Goal: Task Accomplishment & Management: Manage account settings

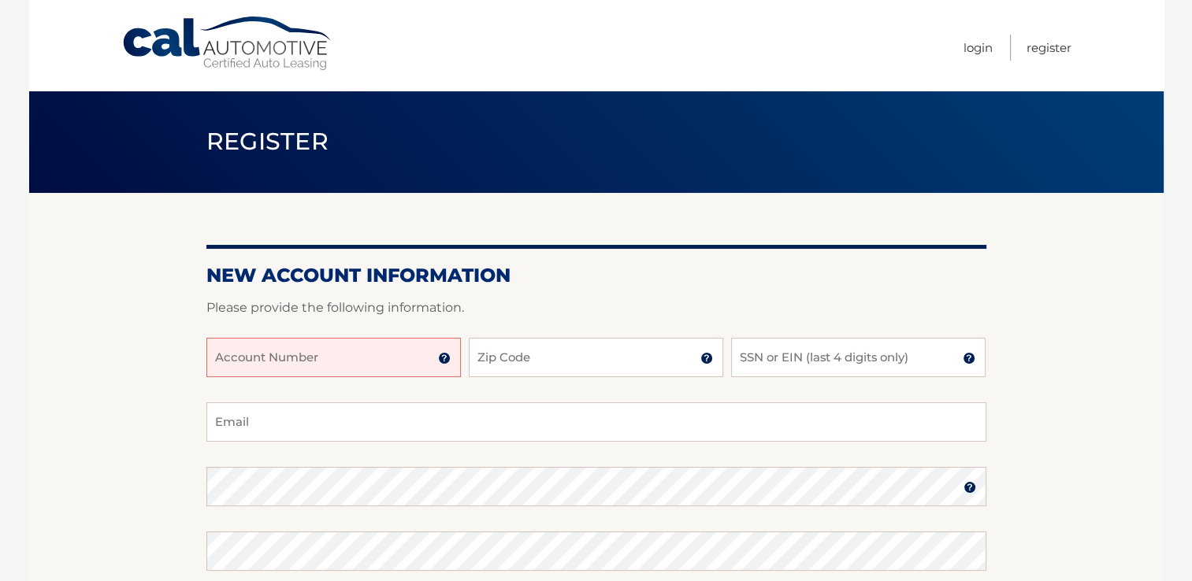
click at [312, 354] on input "Account Number" at bounding box center [333, 357] width 254 height 39
click at [262, 354] on input "Account Number" at bounding box center [333, 357] width 254 height 39
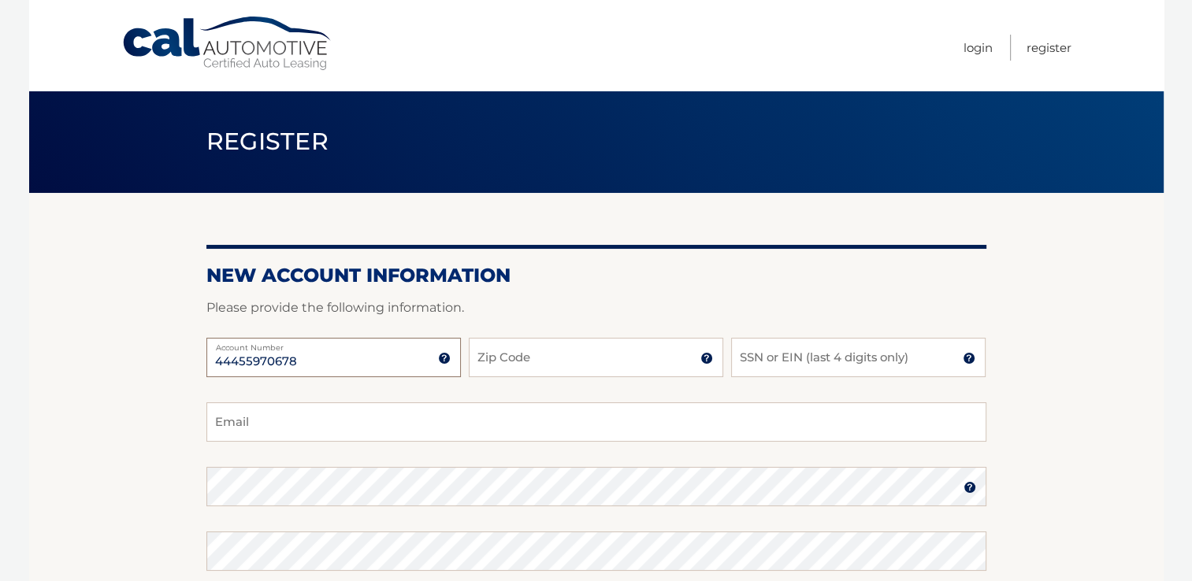
type input "44455970678"
click at [563, 354] on input "Zip Code" at bounding box center [596, 357] width 254 height 39
type input "33143"
click at [775, 354] on input "SSN or EIN (last 4 digits only)" at bounding box center [858, 357] width 254 height 39
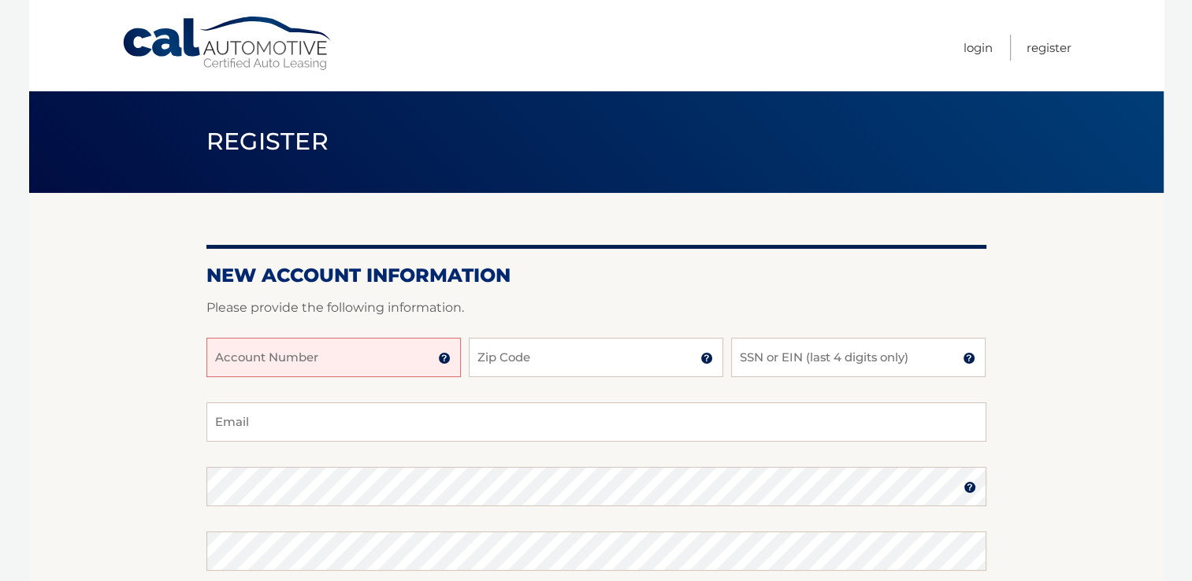
click at [322, 354] on input "Account Number" at bounding box center [333, 357] width 254 height 39
click at [788, 359] on input "SSN or EIN (last 4 digits only)" at bounding box center [858, 357] width 254 height 39
click at [236, 358] on input "Account Number" at bounding box center [333, 357] width 254 height 39
click at [232, 369] on input "Account Number" at bounding box center [333, 357] width 254 height 39
click at [247, 418] on input "Email" at bounding box center [596, 422] width 780 height 39
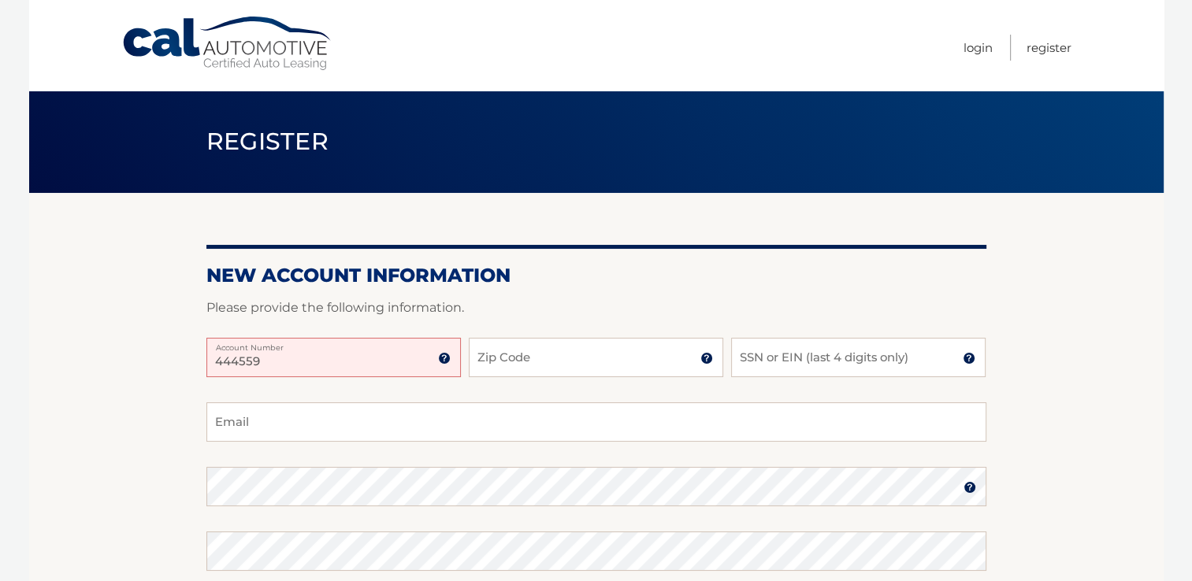
click at [267, 354] on input "444559" at bounding box center [333, 357] width 254 height 39
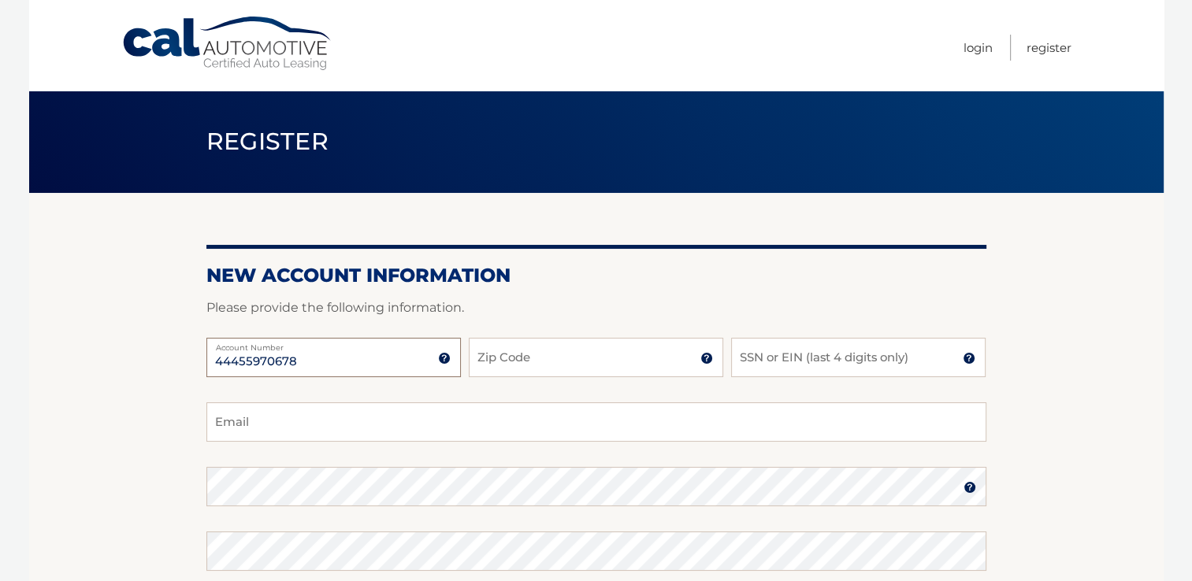
click at [232, 361] on input "44455970678" at bounding box center [333, 357] width 254 height 39
click at [242, 361] on input "44455970678" at bounding box center [333, 357] width 254 height 39
type input "44455970678"
click at [571, 369] on input "Zip Code" at bounding box center [596, 357] width 254 height 39
type input "33143"
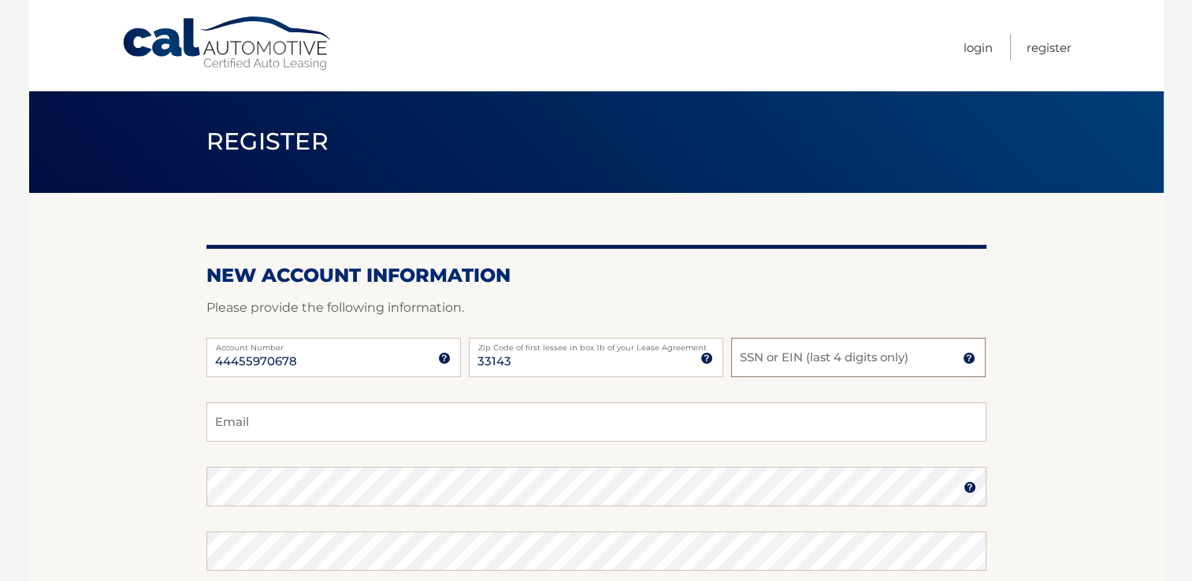
click at [788, 357] on input "SSN or EIN (last 4 digits only)" at bounding box center [858, 357] width 254 height 39
type input "5"
type input "6812"
click at [263, 416] on input "Email" at bounding box center [596, 422] width 780 height 39
type input "rgarcia@gemrtcpa.com"
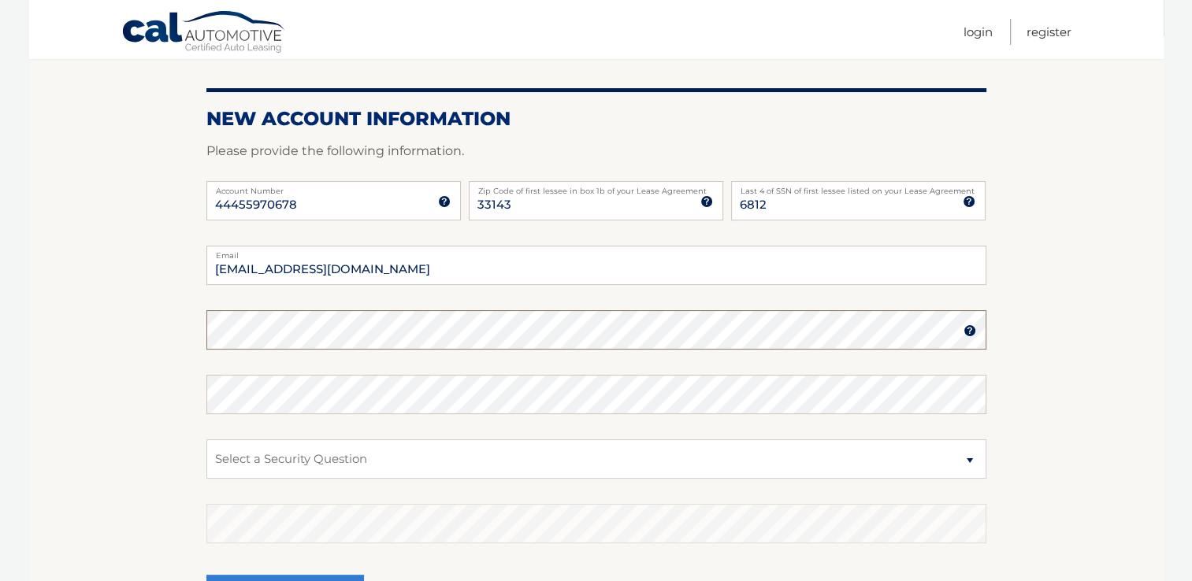
scroll to position [158, 0]
click at [964, 328] on img at bounding box center [969, 330] width 13 height 13
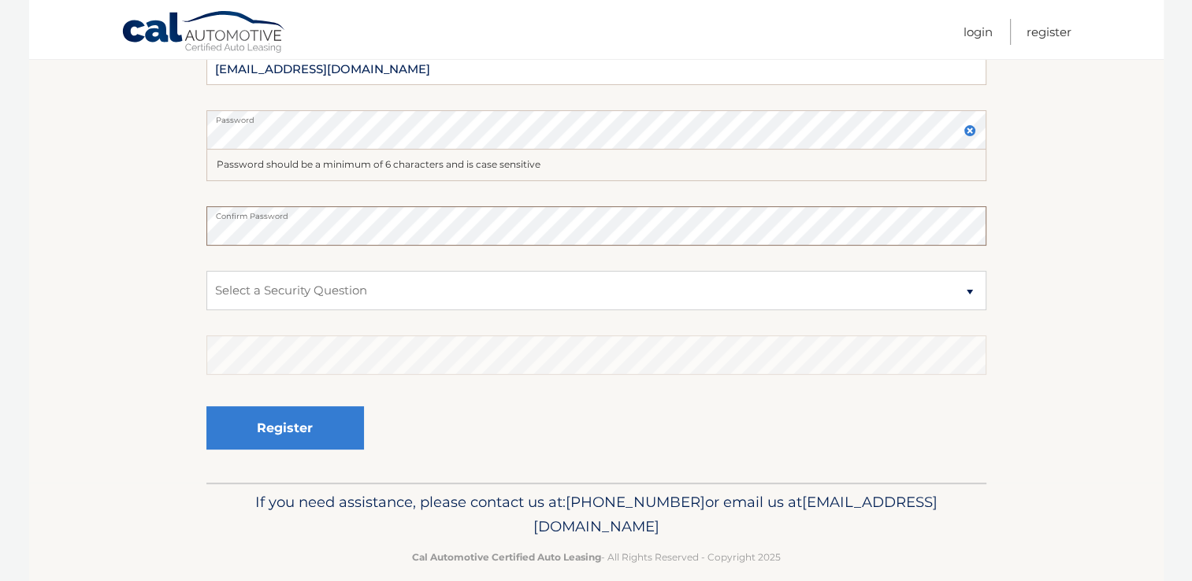
scroll to position [377, 0]
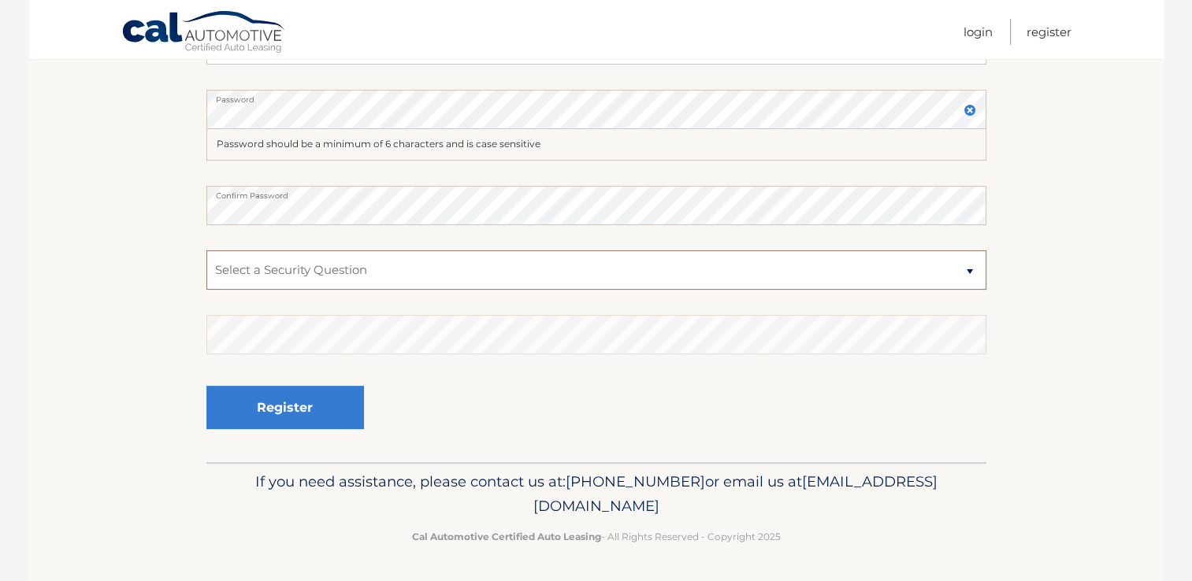
drag, startPoint x: 243, startPoint y: 269, endPoint x: 254, endPoint y: 275, distance: 13.0
click at [243, 269] on select "Select a Security Question What was the name of your elementary school? What is…" at bounding box center [596, 269] width 780 height 39
select select "2"
click at [206, 250] on select "Select a Security Question What was the name of your elementary school? What is…" at bounding box center [596, 269] width 780 height 39
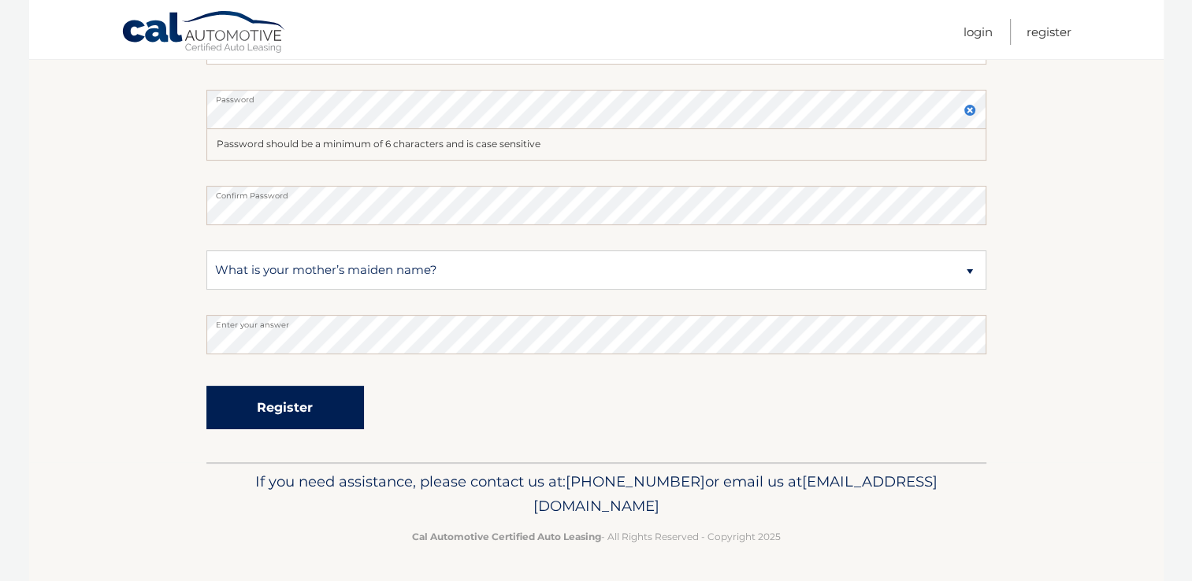
click at [298, 397] on button "Register" at bounding box center [285, 407] width 158 height 43
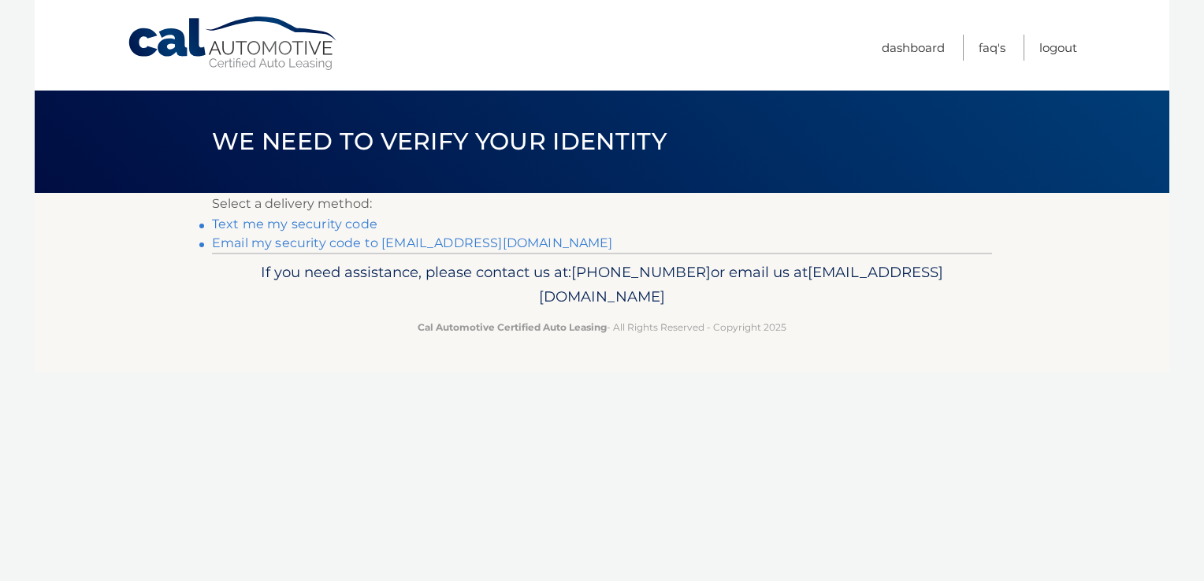
click at [350, 244] on link "Email my security code to [EMAIL_ADDRESS][DOMAIN_NAME]" at bounding box center [412, 243] width 401 height 15
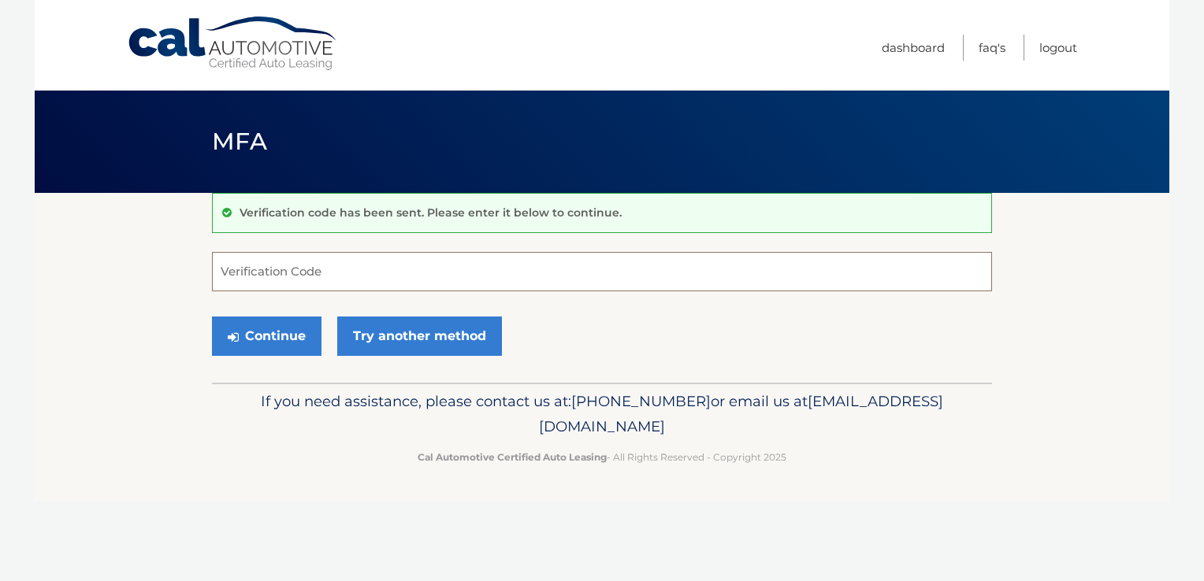
click at [240, 269] on input "Verification Code" at bounding box center [602, 271] width 780 height 39
type input "440879"
click at [277, 330] on button "Continue" at bounding box center [266, 336] width 109 height 39
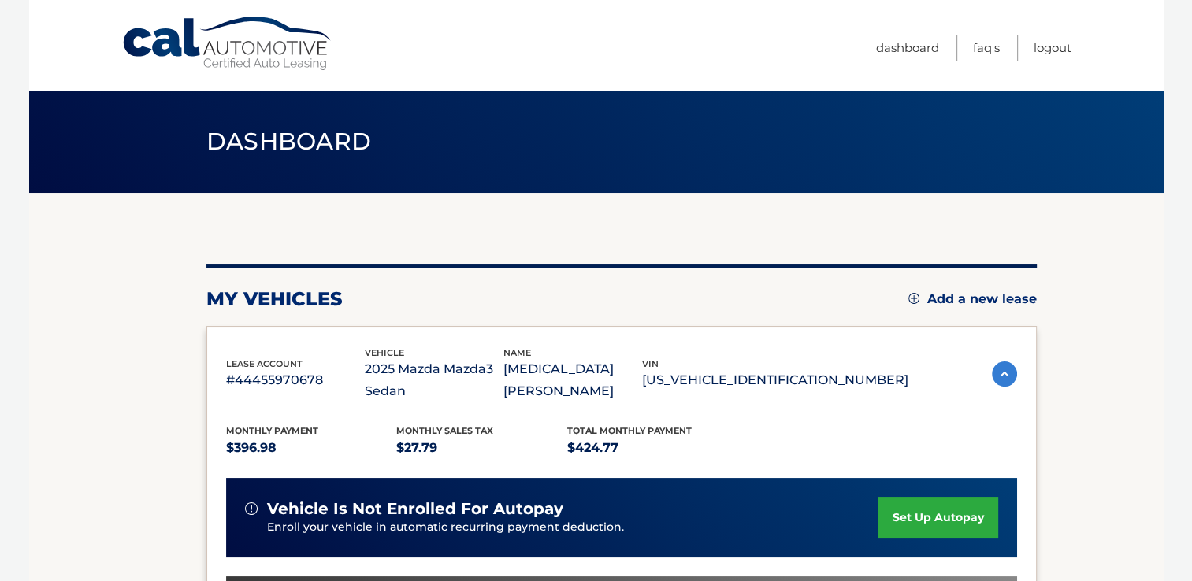
click at [914, 508] on link "set up autopay" at bounding box center [937, 518] width 120 height 42
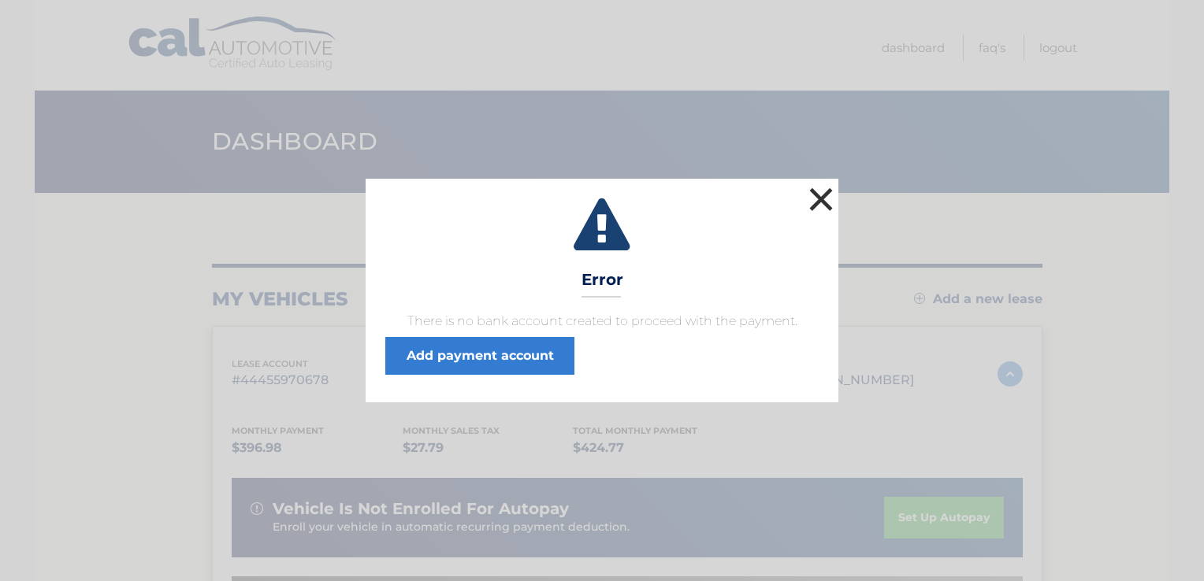
click at [822, 198] on button "×" at bounding box center [821, 200] width 32 height 32
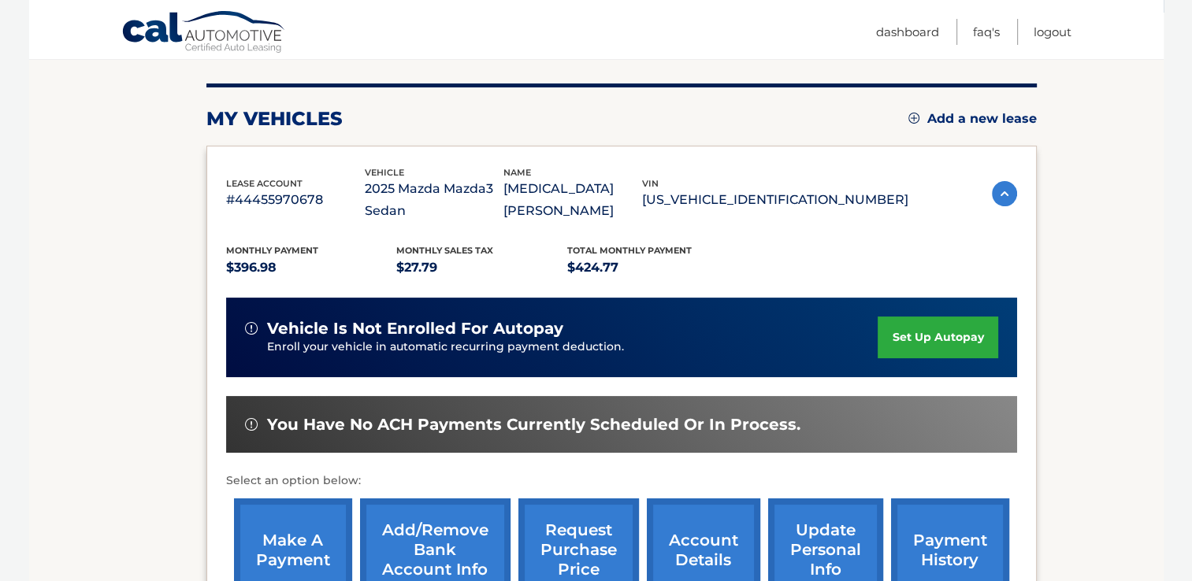
scroll to position [315, 0]
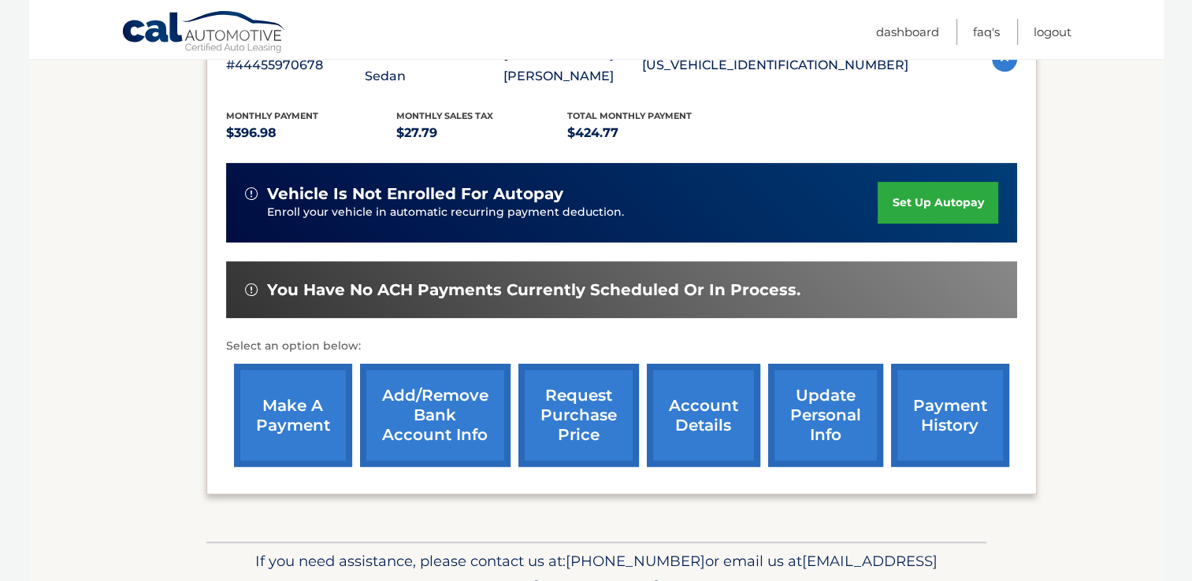
click at [465, 421] on link "Add/Remove bank account info" at bounding box center [435, 415] width 150 height 103
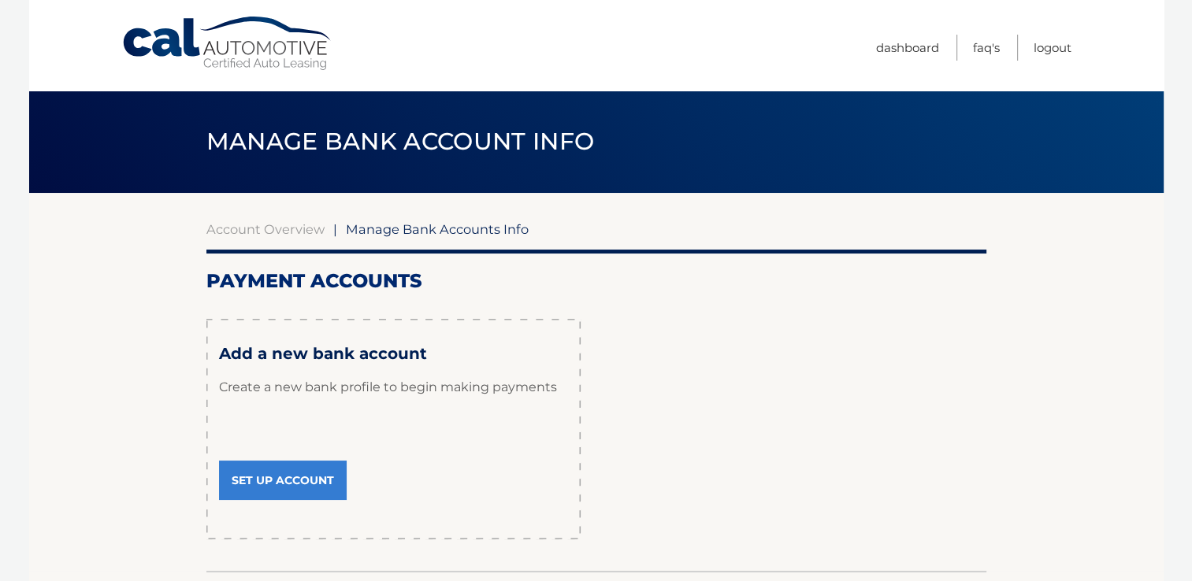
click at [275, 475] on link "Set Up Account" at bounding box center [283, 480] width 128 height 39
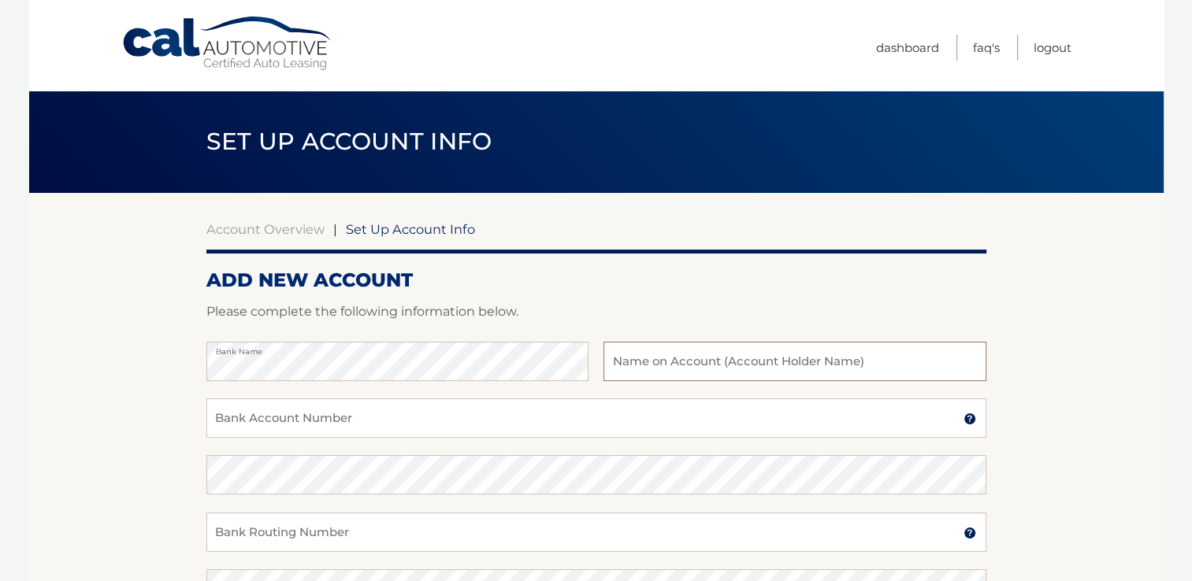
click at [623, 356] on input "text" at bounding box center [794, 361] width 382 height 39
click at [659, 368] on input "Roy A garcia CPA PA" at bounding box center [794, 361] width 382 height 39
type input "Roy A Garcia CPA PA"
click at [252, 411] on input "Bank Account Number" at bounding box center [596, 418] width 780 height 39
type input "2090000052244"
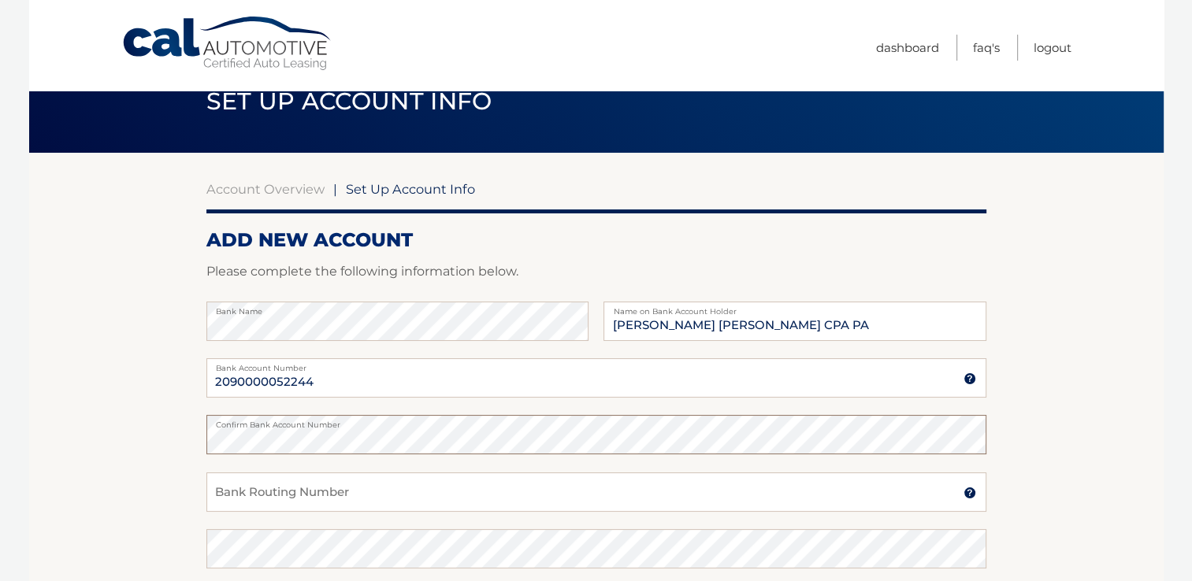
scroll to position [79, 0]
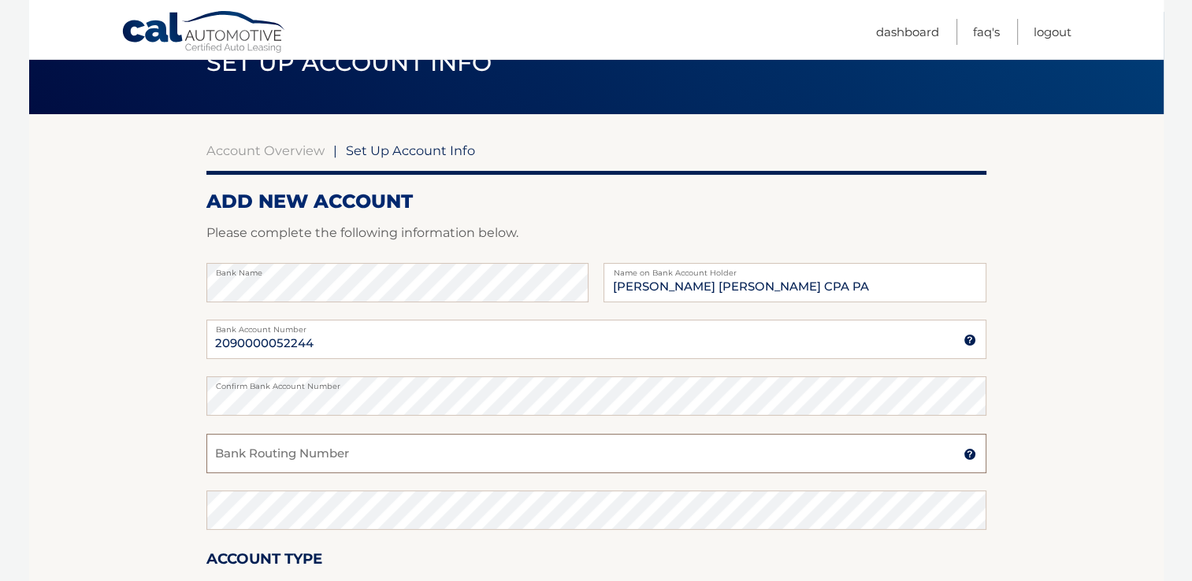
click at [237, 455] on input "Bank Routing Number" at bounding box center [596, 453] width 780 height 39
type input "063107513"
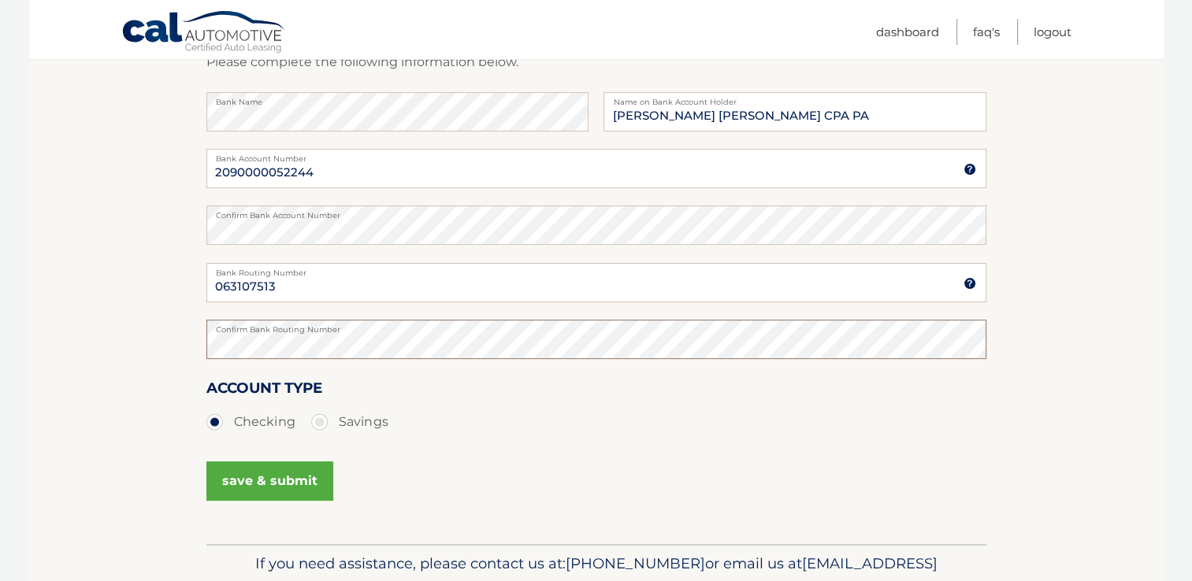
scroll to position [315, 0]
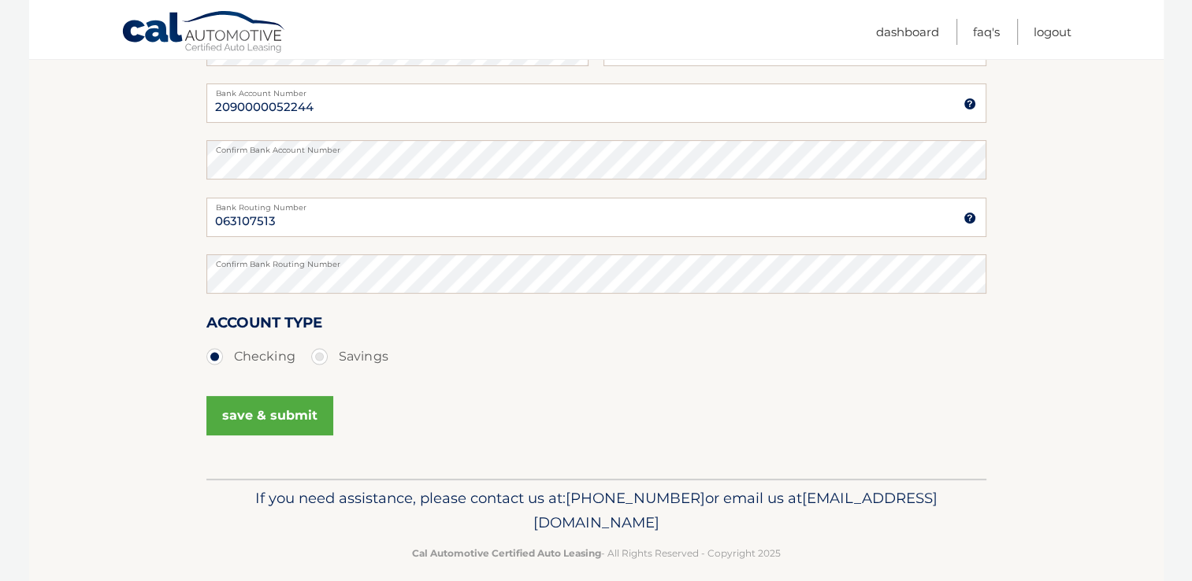
click at [272, 418] on button "save & submit" at bounding box center [269, 415] width 127 height 39
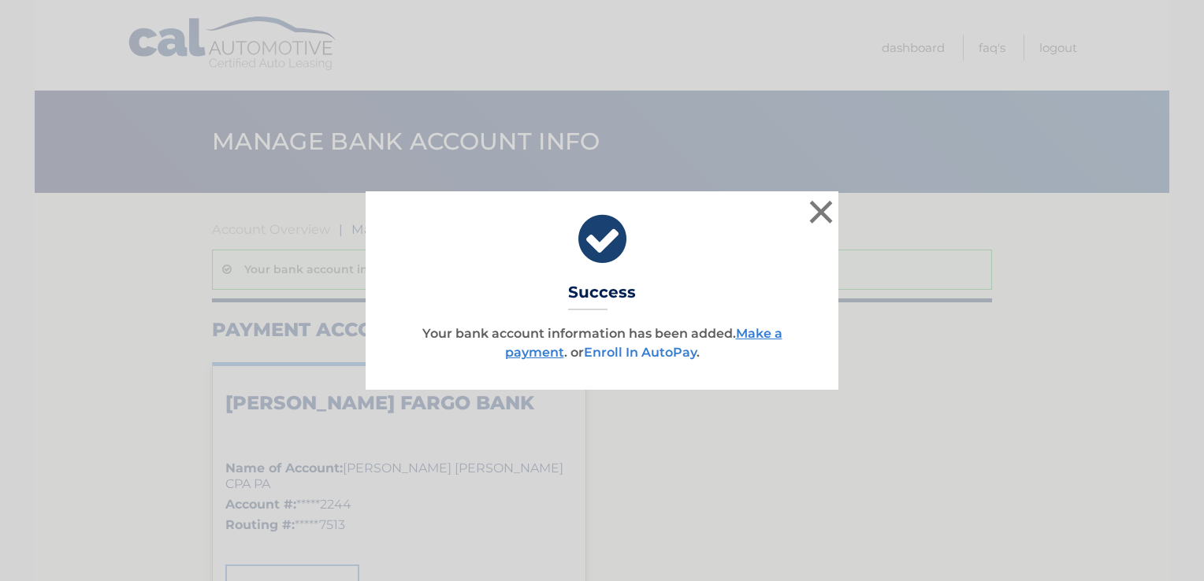
click at [662, 347] on link "Enroll In AutoPay" at bounding box center [640, 352] width 113 height 15
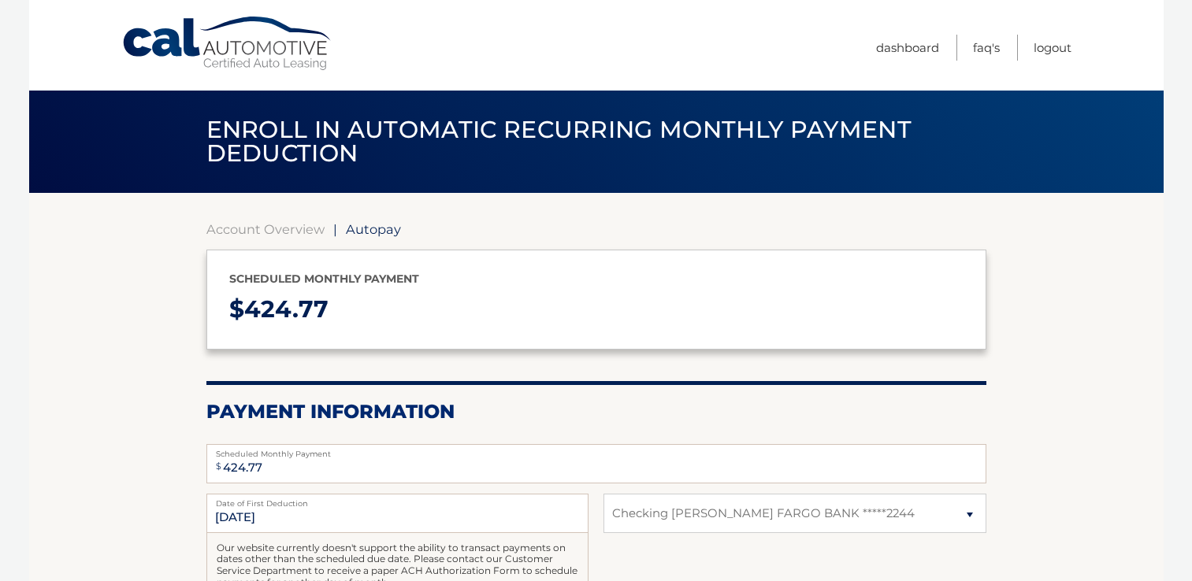
select select "ZGFjYzZlM2UtMjJkMS00NTQ3LWE3YjEtZDg2NDc1YjQ2ZDFm"
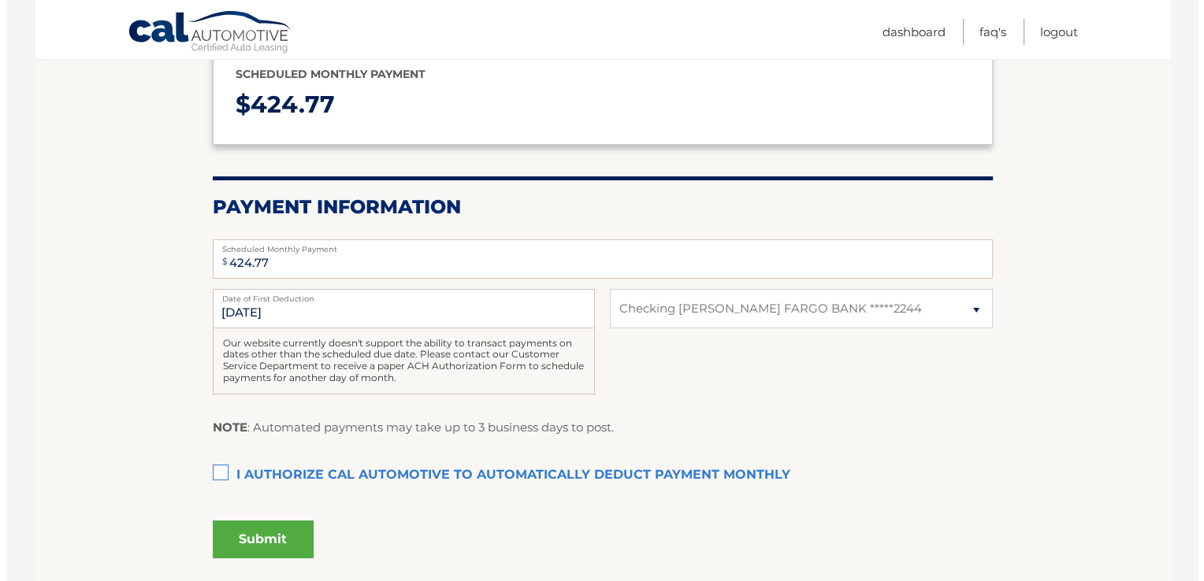
scroll to position [236, 0]
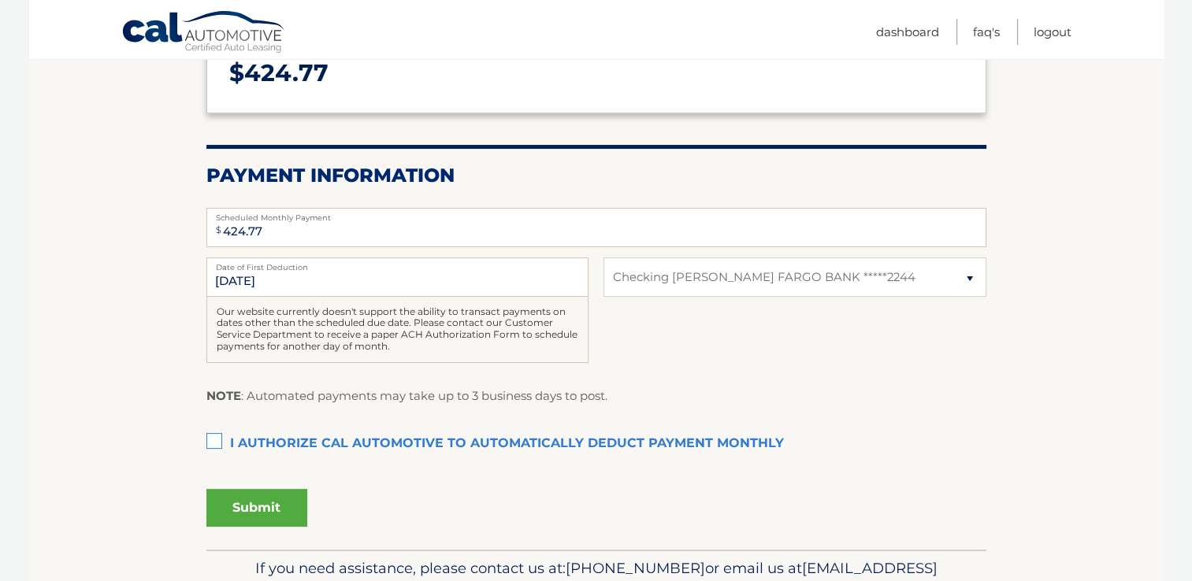
click at [216, 440] on label "I authorize cal automotive to automatically deduct payment monthly This checkbo…" at bounding box center [596, 444] width 780 height 32
click at [0, 0] on input "I authorize cal automotive to automatically deduct payment monthly This checkbo…" at bounding box center [0, 0] width 0 height 0
click at [247, 513] on button "Submit" at bounding box center [256, 508] width 101 height 38
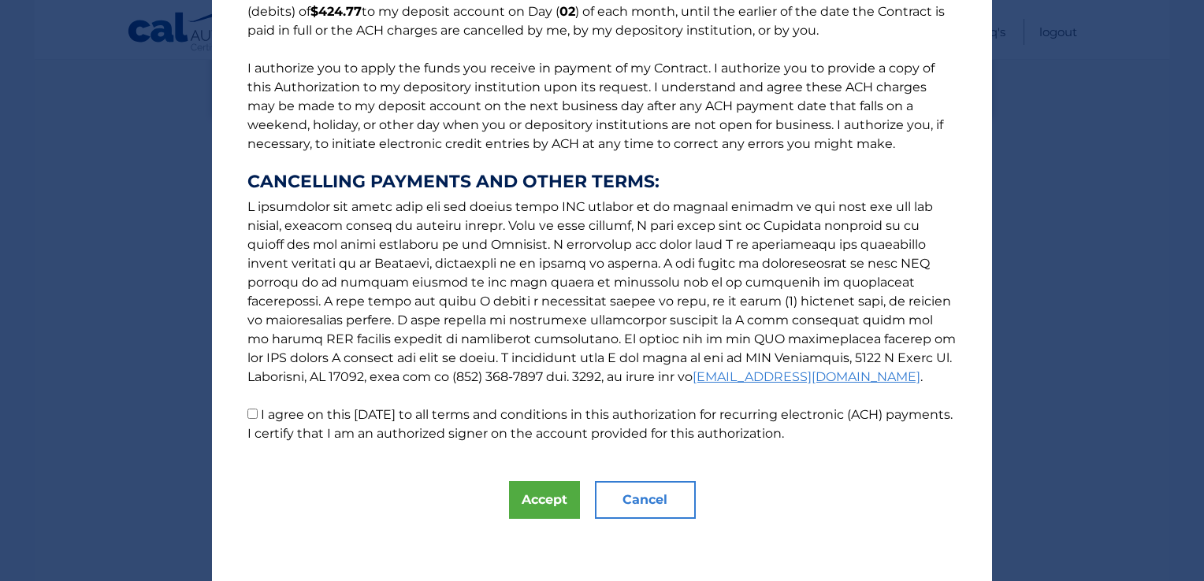
scroll to position [162, 0]
click at [545, 495] on button "Accept" at bounding box center [544, 500] width 71 height 38
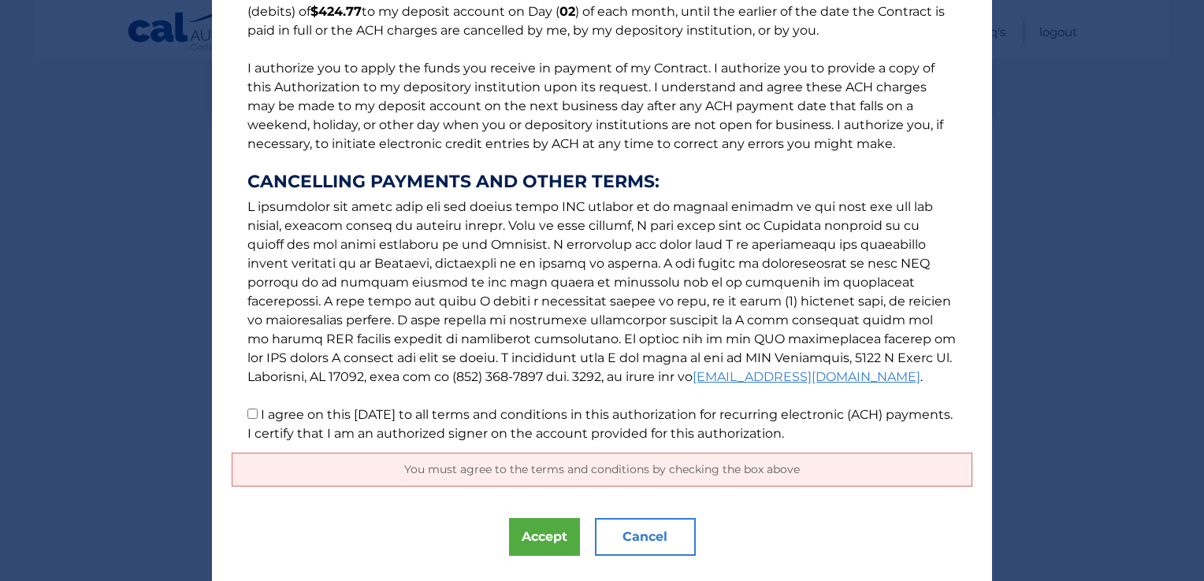
click at [247, 410] on input "I agree on this 08/29/2025 to all terms and conditions in this authorization fo…" at bounding box center [252, 414] width 10 height 10
checkbox input "true"
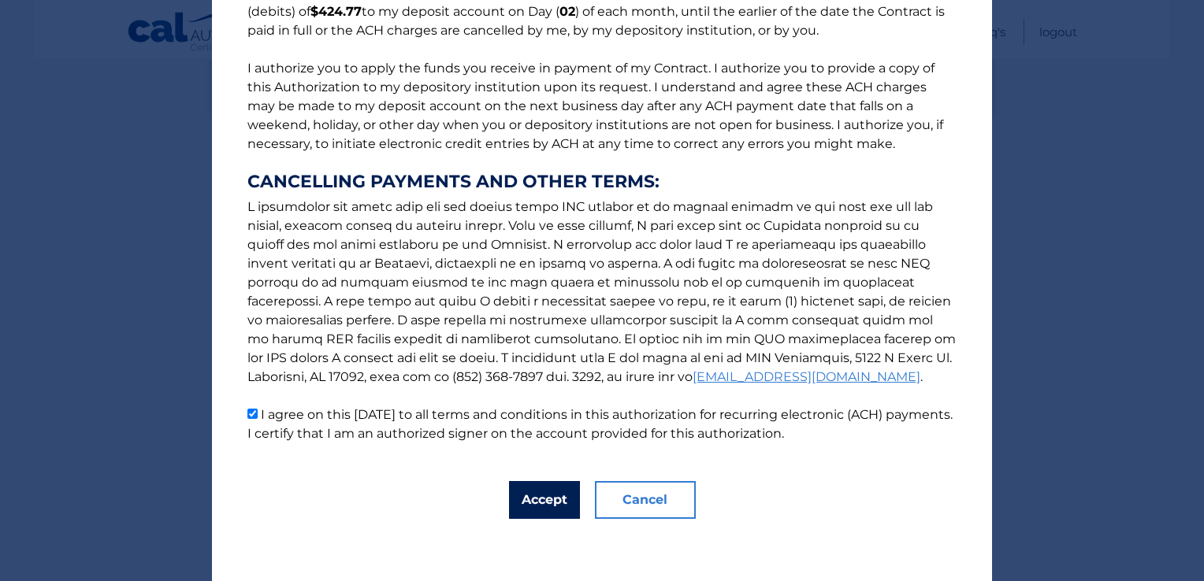
click at [552, 500] on button "Accept" at bounding box center [544, 500] width 71 height 38
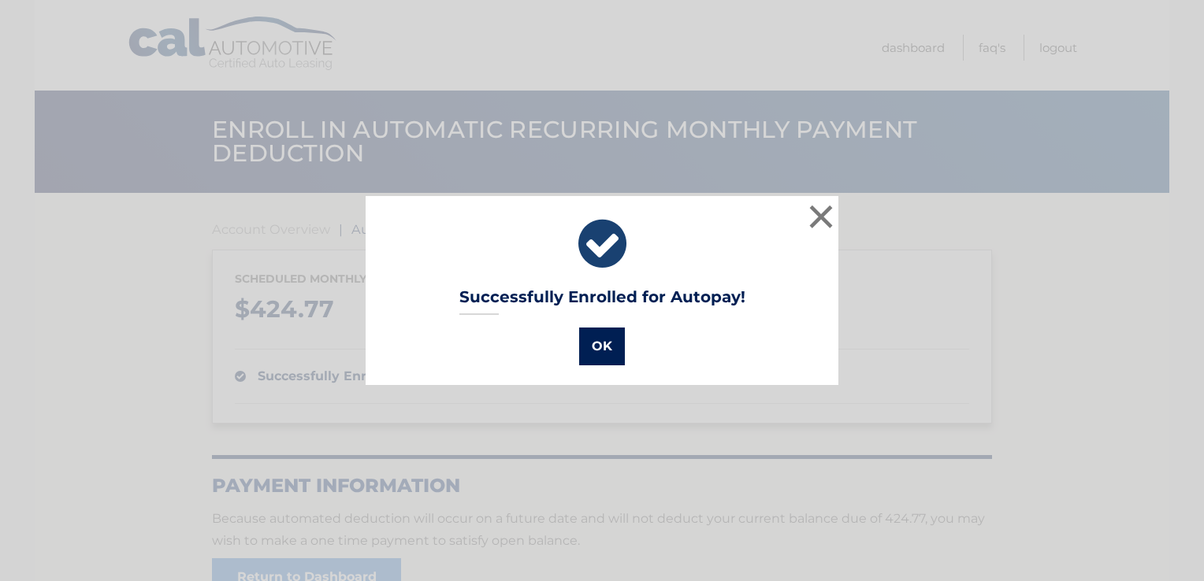
click at [603, 354] on button "OK" at bounding box center [602, 347] width 46 height 38
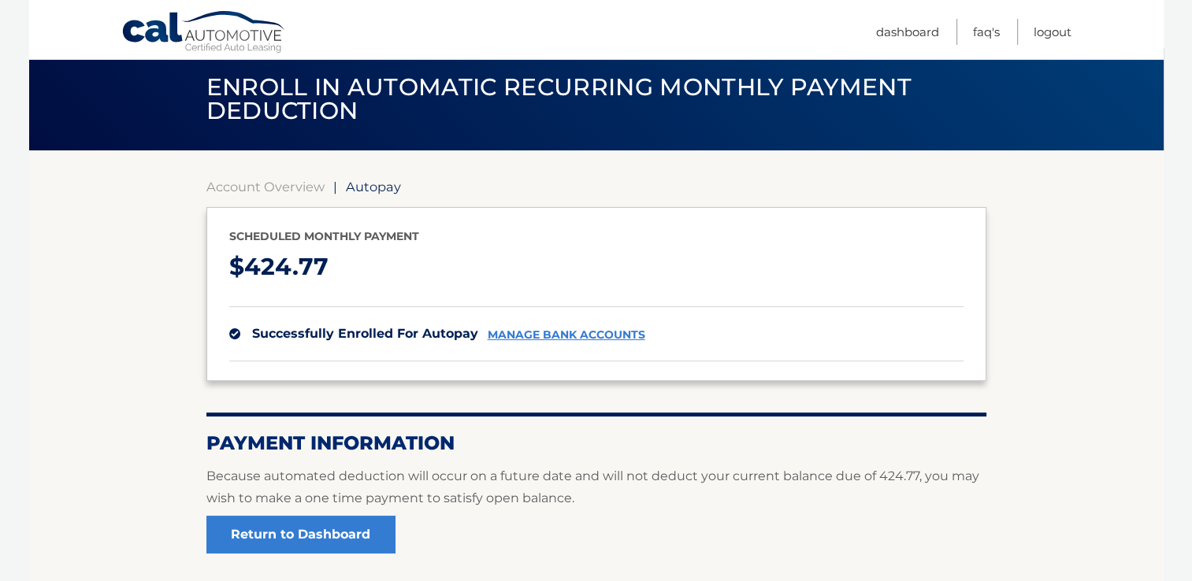
scroll to position [79, 0]
